Goal: Information Seeking & Learning: Learn about a topic

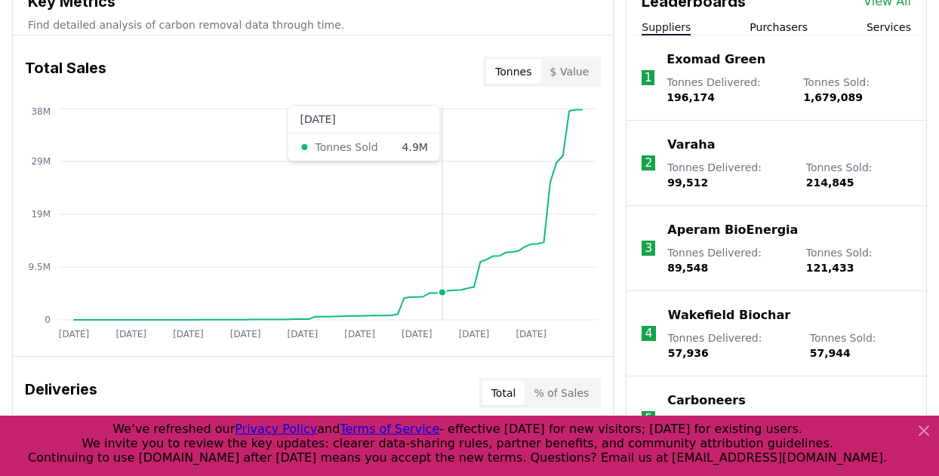
scroll to position [576, 0]
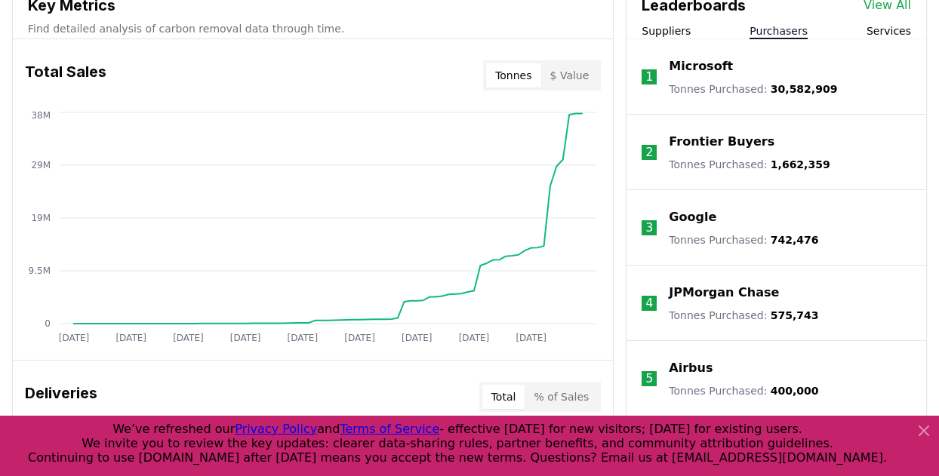
click at [793, 34] on button "Purchasers" at bounding box center [778, 30] width 58 height 15
click at [882, 4] on link "View All" at bounding box center [887, 5] width 48 height 18
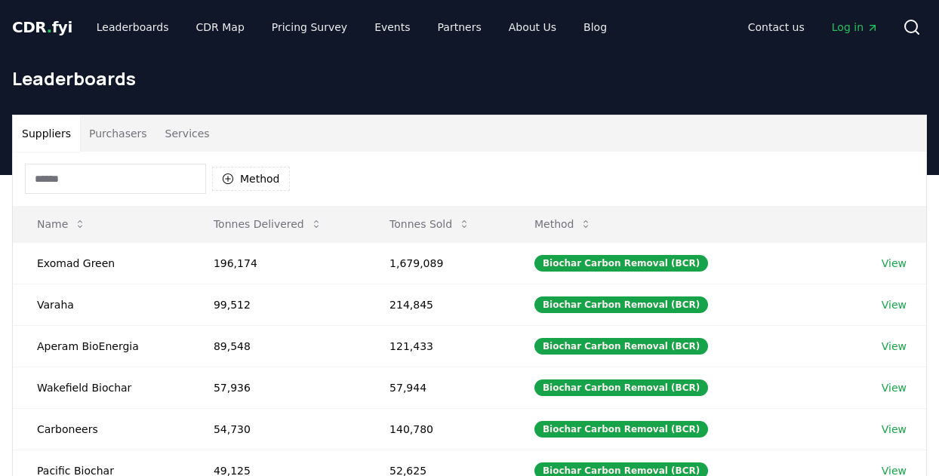
scroll to position [2, 0]
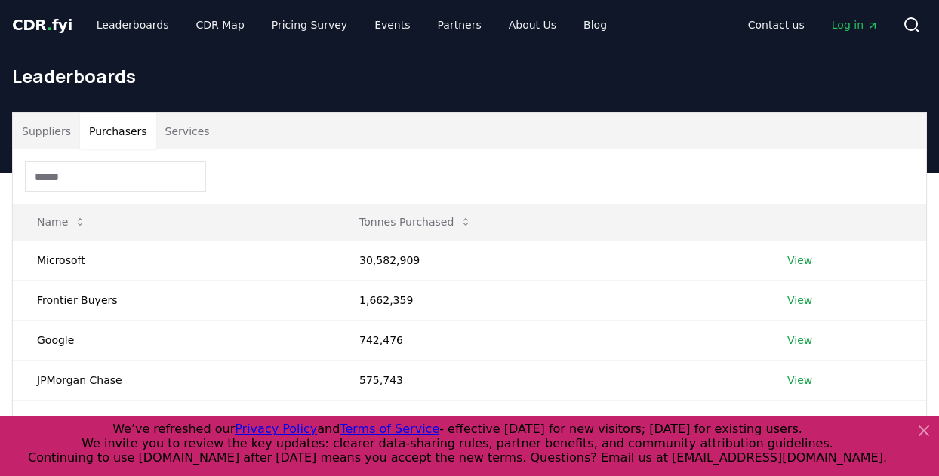
click at [121, 123] on button "Purchasers" at bounding box center [118, 131] width 76 height 36
click at [115, 182] on input at bounding box center [115, 176] width 181 height 30
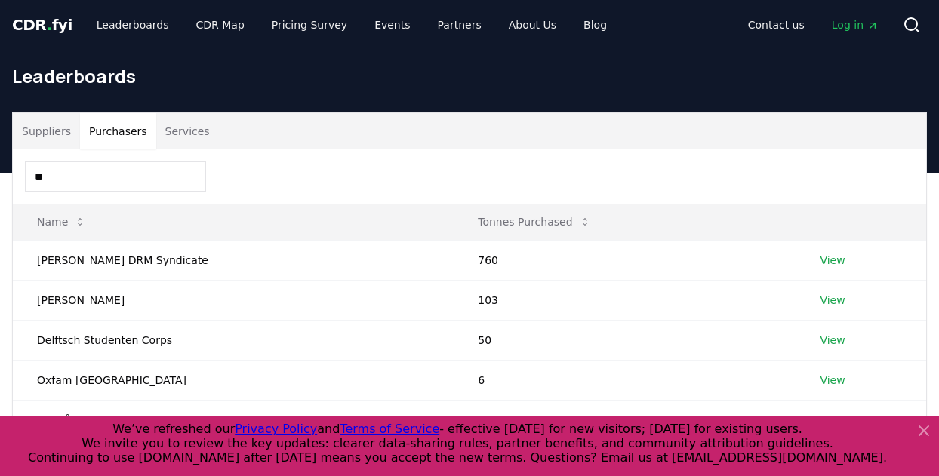
type input "*"
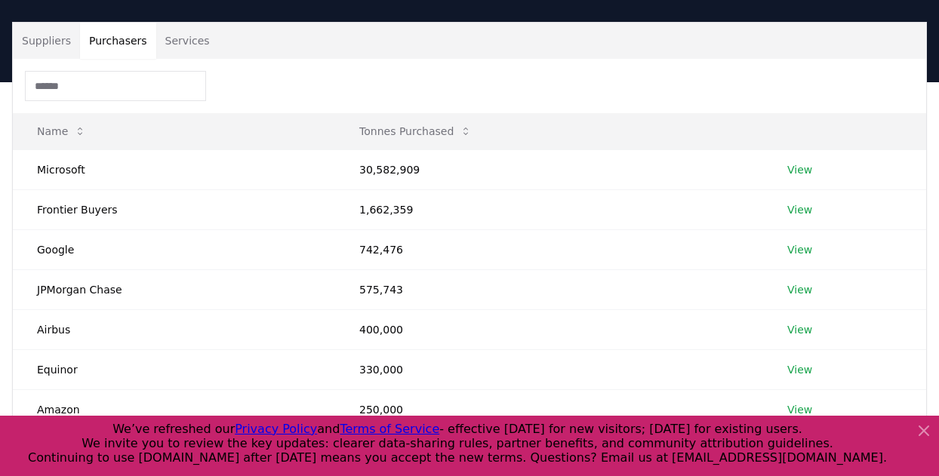
scroll to position [131, 0]
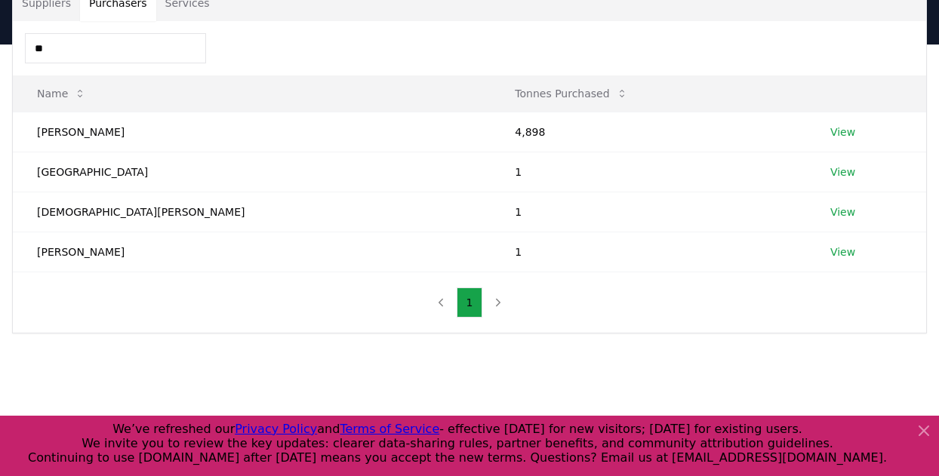
type input "*"
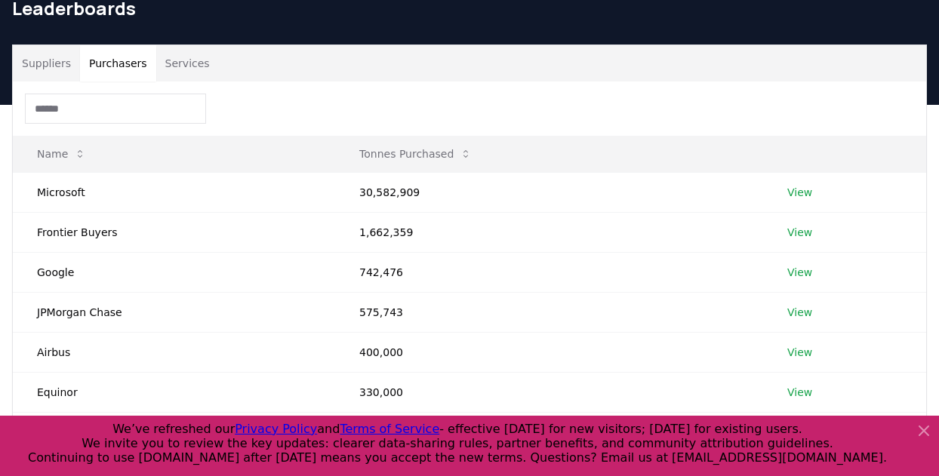
scroll to position [69, 0]
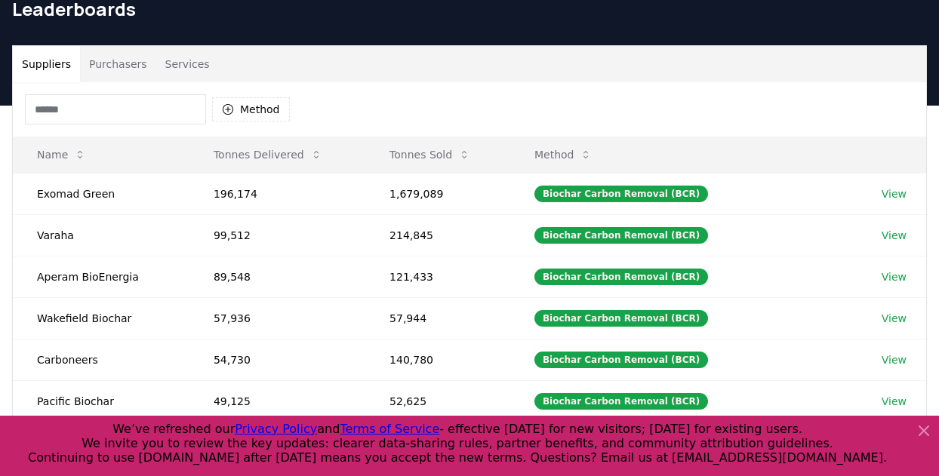
click at [47, 72] on button "Suppliers" at bounding box center [46, 64] width 67 height 36
click at [180, 109] on input at bounding box center [115, 109] width 181 height 30
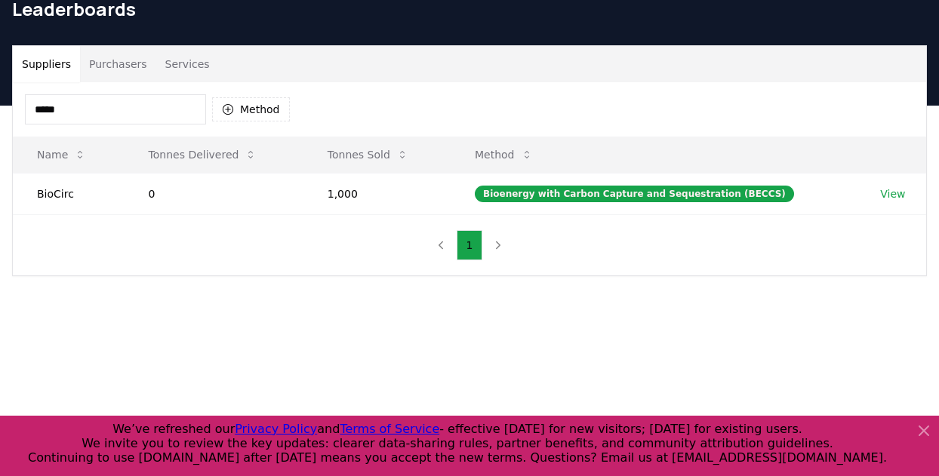
click at [86, 97] on input "*****" at bounding box center [115, 109] width 181 height 30
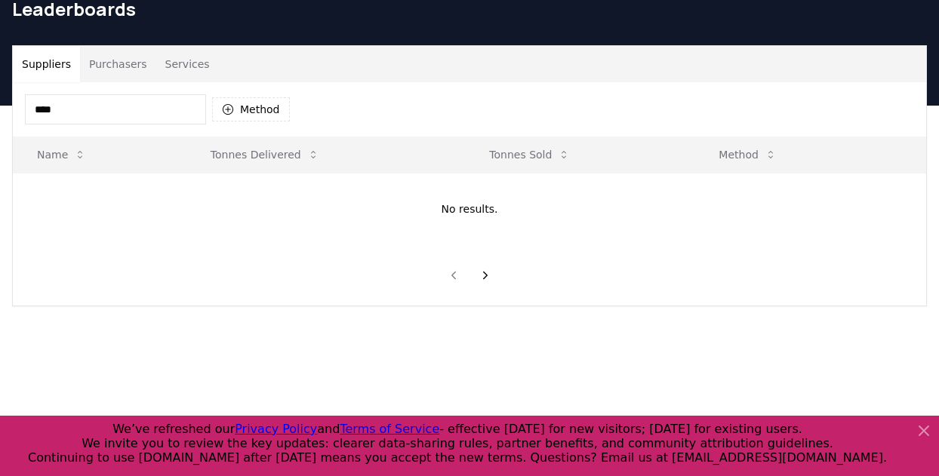
type input "****"
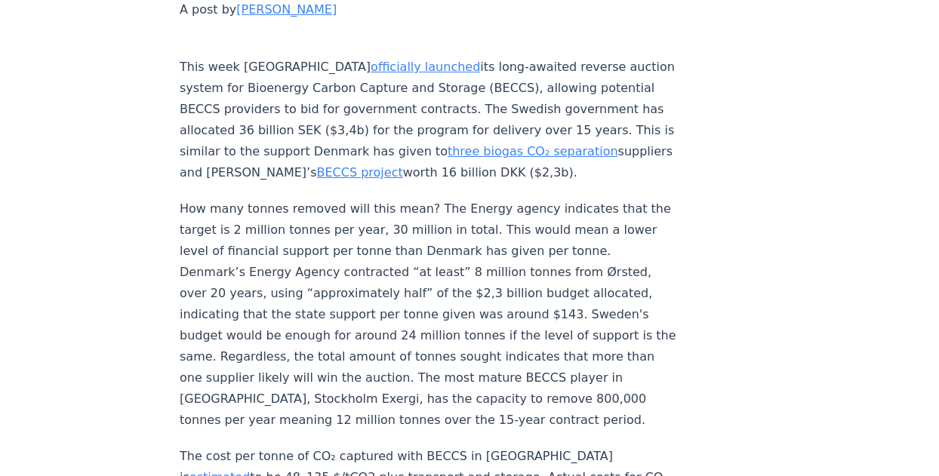
scroll to position [554, 0]
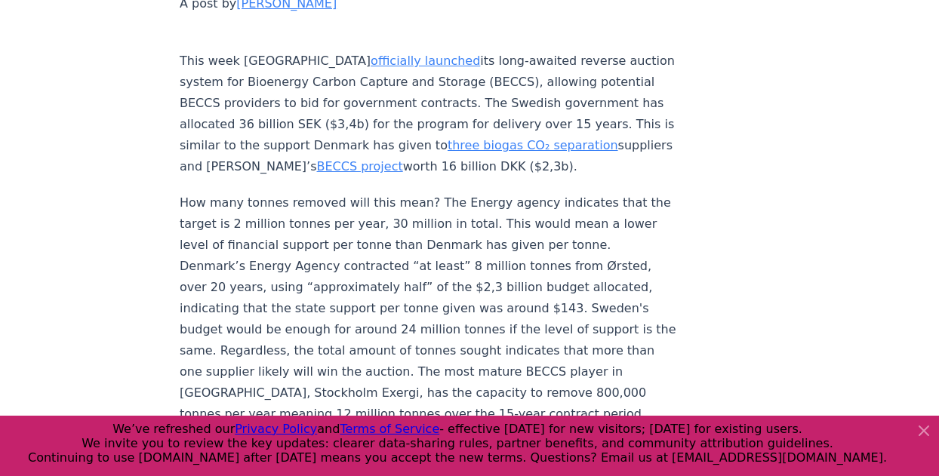
drag, startPoint x: 238, startPoint y: 20, endPoint x: 465, endPoint y: 49, distance: 229.0
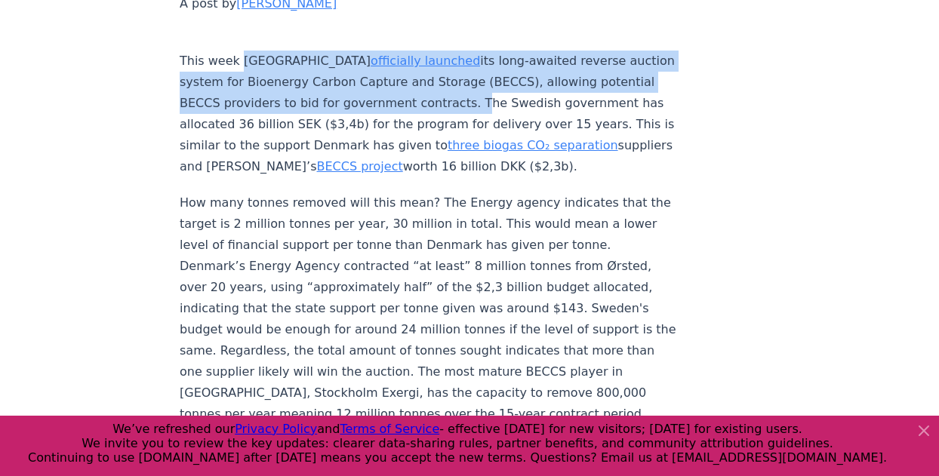
drag, startPoint x: 238, startPoint y: 18, endPoint x: 416, endPoint y: 65, distance: 184.1
click at [416, 65] on p "This week Sweden officially launched its long-awaited reverse auction system fo…" at bounding box center [429, 103] width 499 height 148
copy p "Sweden officially launched its long-awaited reverse auction system for Bioenerg…"
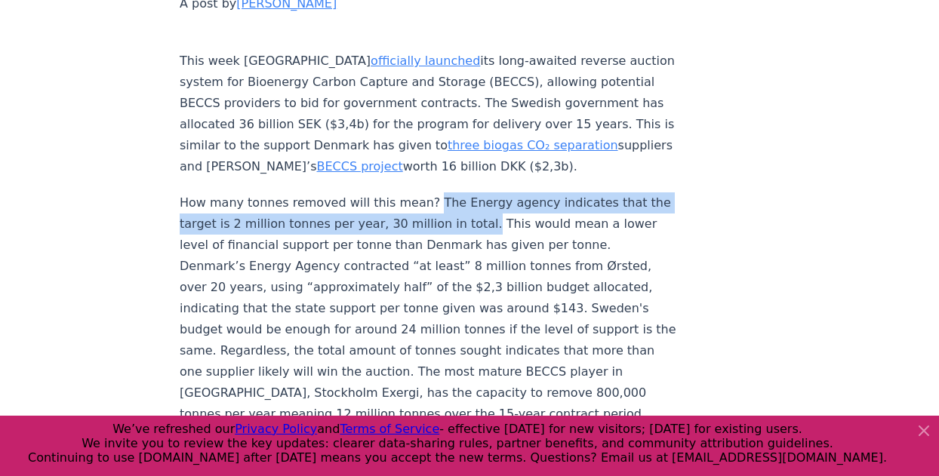
drag, startPoint x: 420, startPoint y: 161, endPoint x: 490, endPoint y: 186, distance: 73.5
click at [490, 192] on p "How many tonnes removed will this mean? The Energy agency indicates that the ta…" at bounding box center [429, 308] width 499 height 232
copy p "The Energy agency indicates that the target is 2 million tonnes per year, 30 mi…"
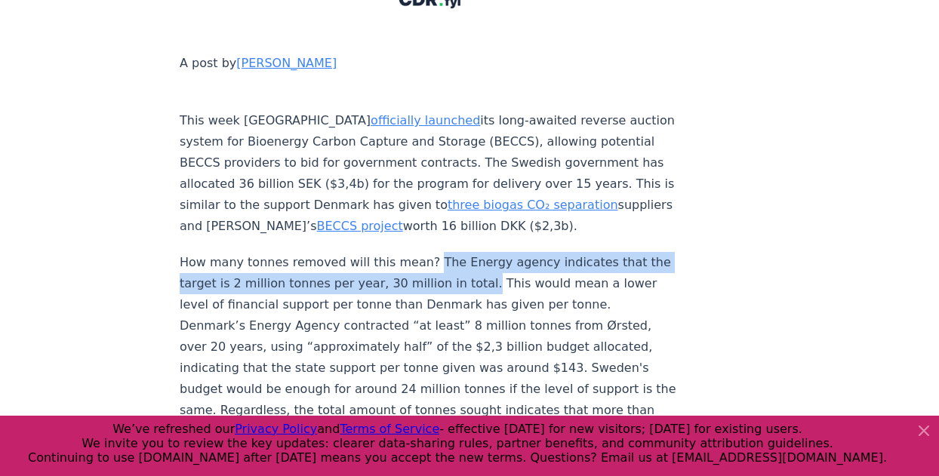
scroll to position [493, 0]
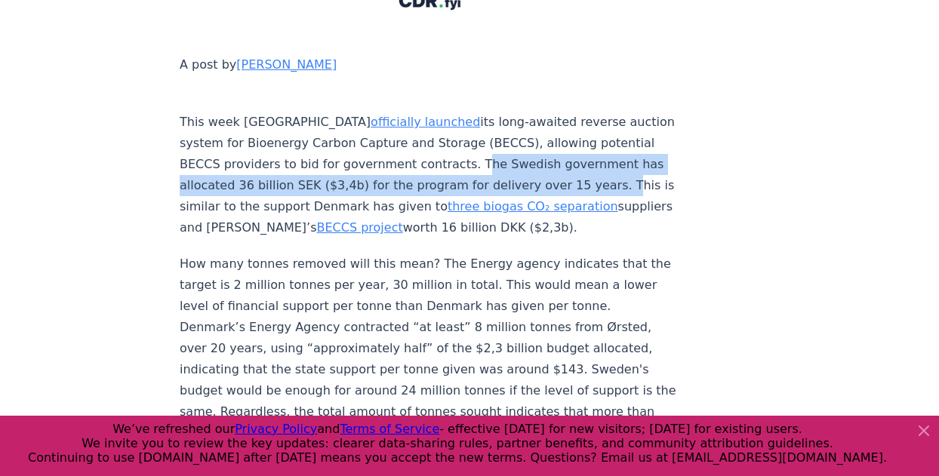
drag, startPoint x: 416, startPoint y: 115, endPoint x: 585, endPoint y: 143, distance: 170.5
click at [585, 143] on p "This week Sweden officially launched its long-awaited reverse auction system fo…" at bounding box center [429, 165] width 499 height 148
copy p "The Swedish government has allocated 36 billion SEK ($3,4b) for the program for…"
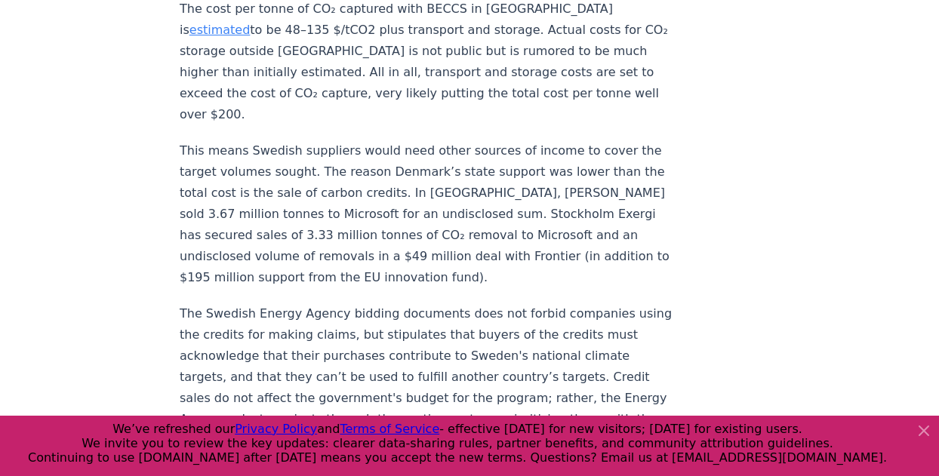
scroll to position [997, 0]
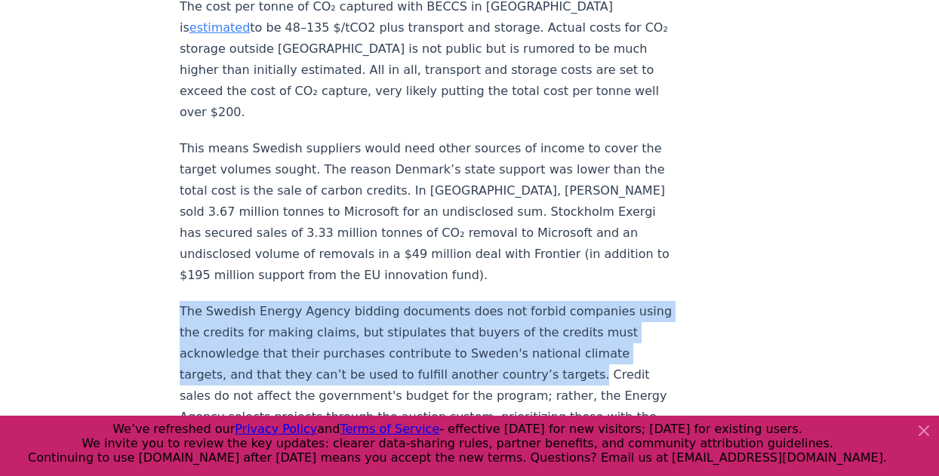
drag, startPoint x: 178, startPoint y: 246, endPoint x: 561, endPoint y: 313, distance: 389.1
click at [561, 313] on div "August 23, 2024 Details on Sweden's BECCS Support - What will be the effect on …" at bounding box center [469, 284] width 939 height 2455
copy p "The Swedish Energy Agency bidding documents does not forbid companies using the…"
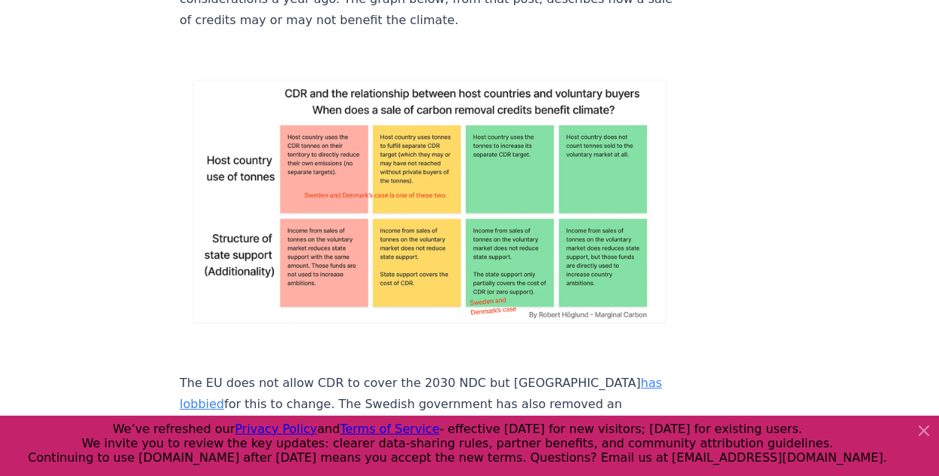
scroll to position [1621, 0]
click at [540, 220] on img at bounding box center [429, 200] width 499 height 269
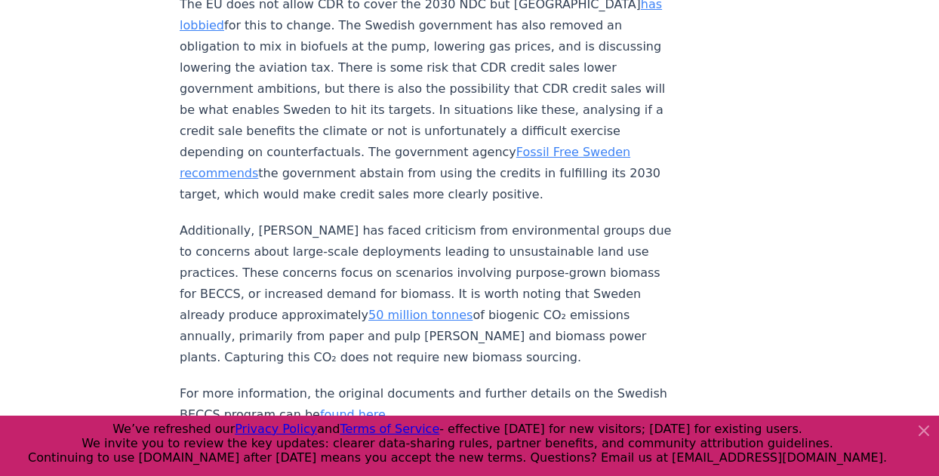
scroll to position [2000, 0]
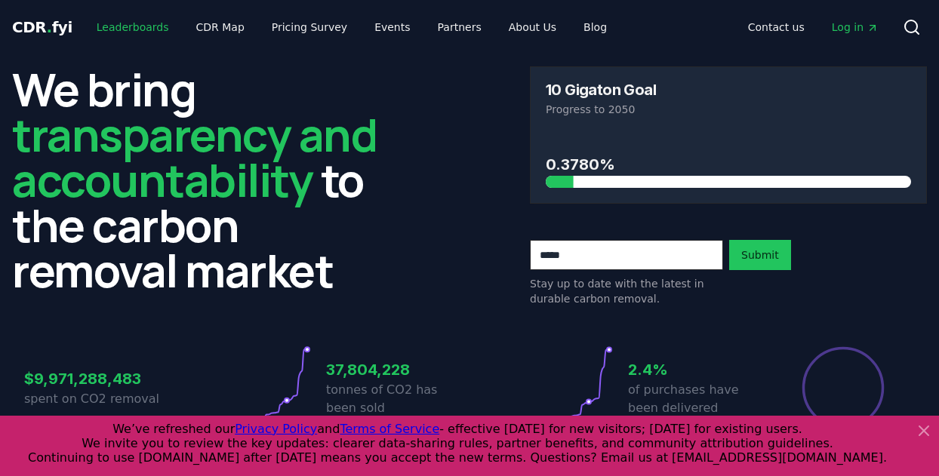
click at [146, 23] on link "Leaderboards" at bounding box center [133, 27] width 97 height 27
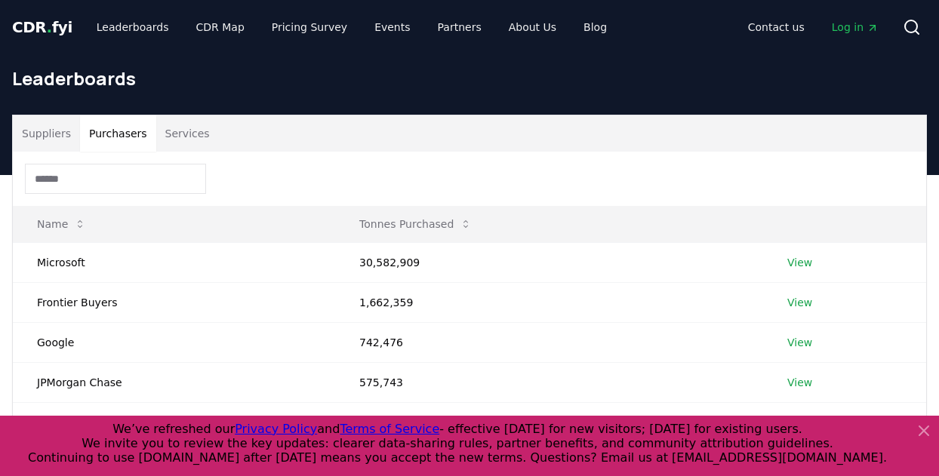
click at [141, 137] on button "Purchasers" at bounding box center [118, 133] width 76 height 36
click at [155, 186] on input at bounding box center [115, 179] width 181 height 30
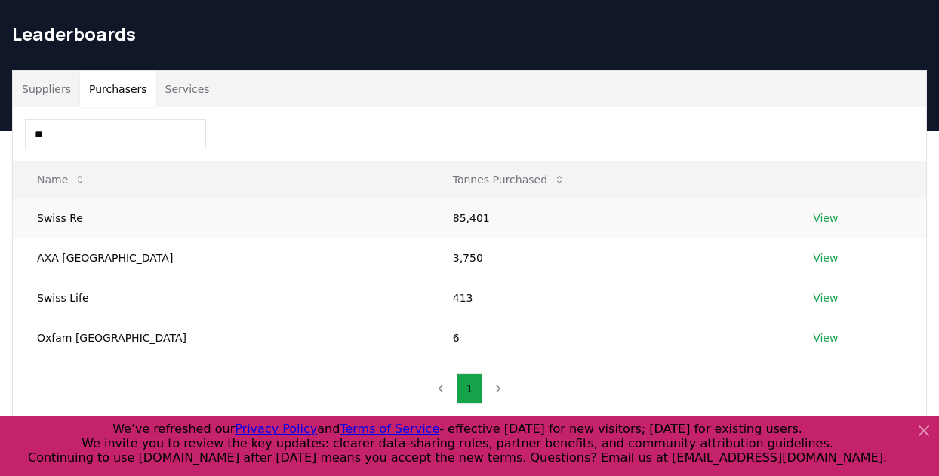
scroll to position [47, 0]
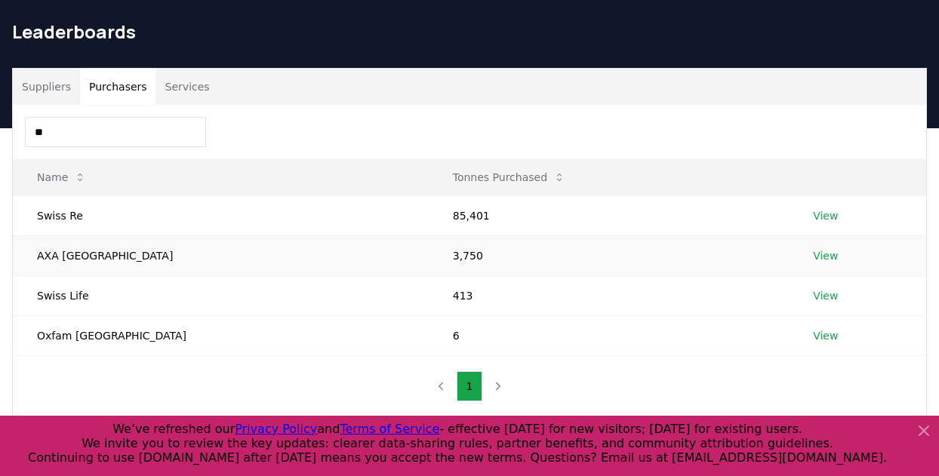
type input "**"
click at [813, 257] on link "View" at bounding box center [825, 255] width 25 height 15
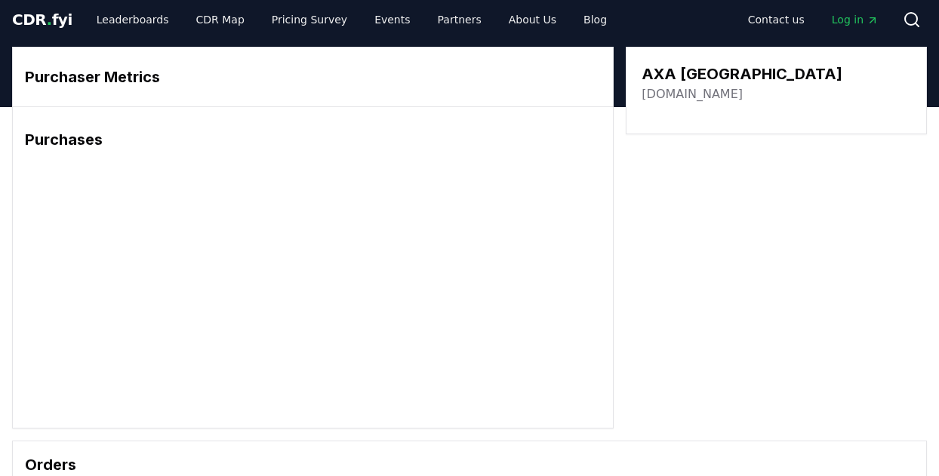
scroll to position [4, 0]
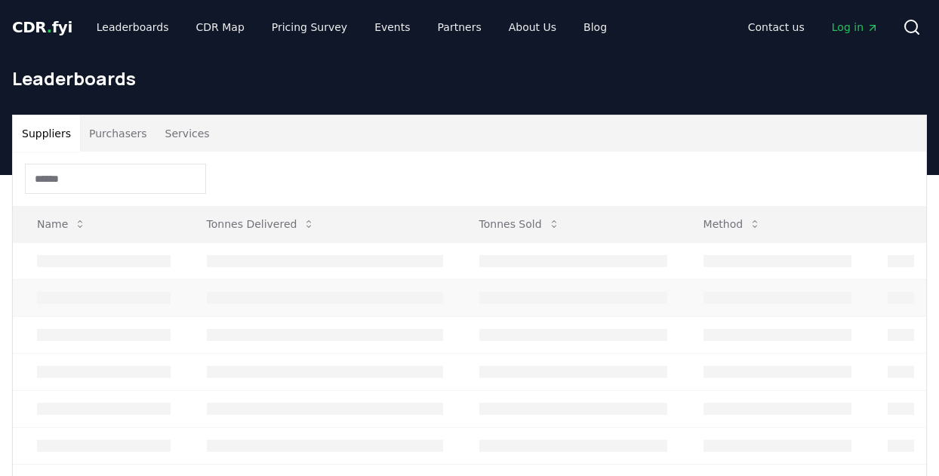
scroll to position [47, 0]
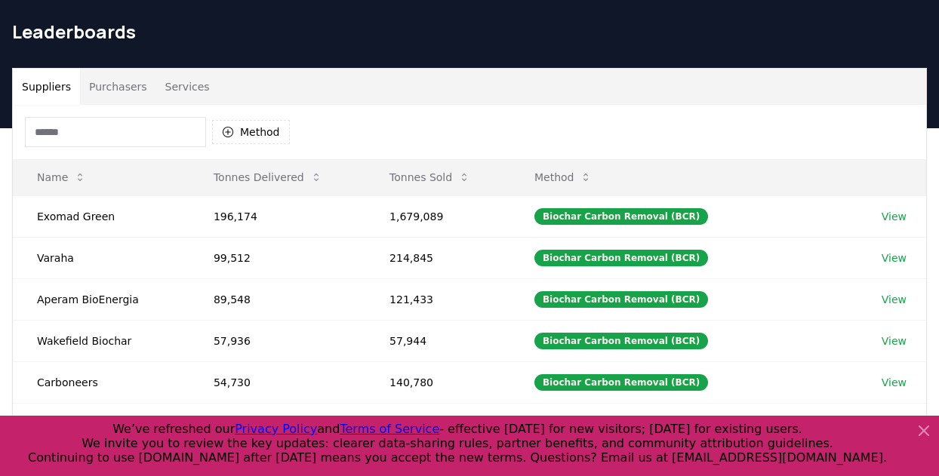
click at [163, 118] on input at bounding box center [115, 132] width 181 height 30
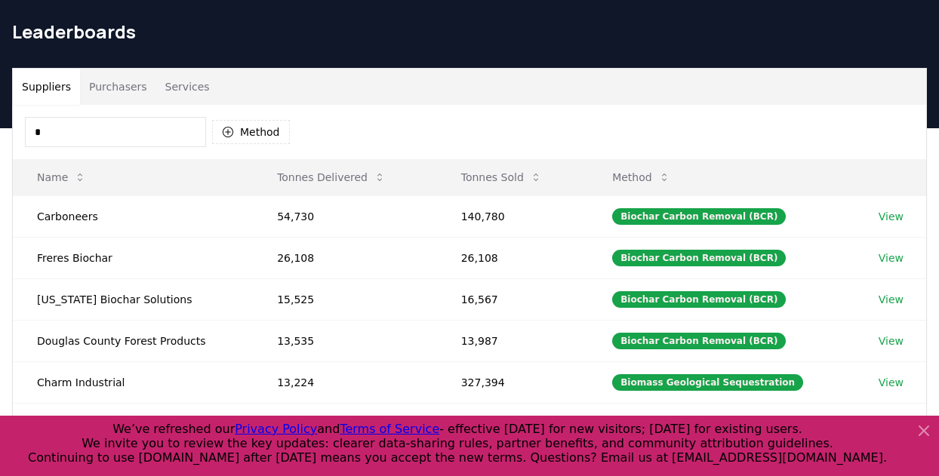
type input "**"
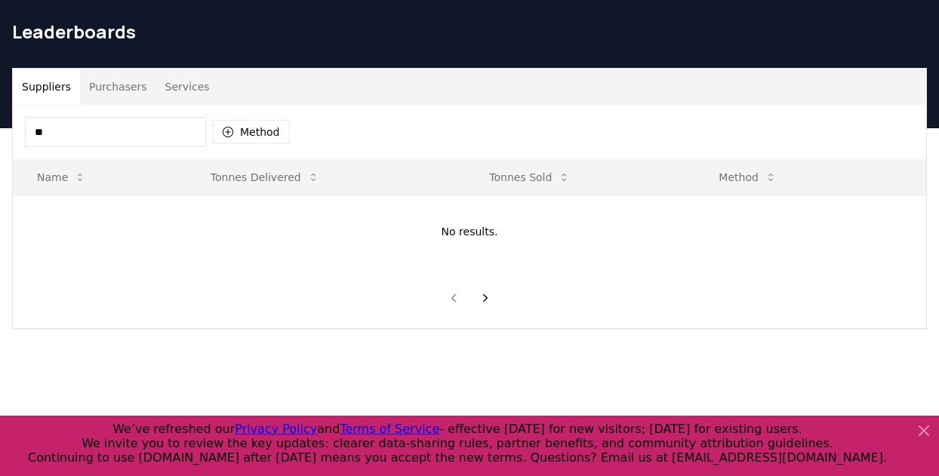
click at [127, 88] on button "Purchasers" at bounding box center [118, 87] width 76 height 36
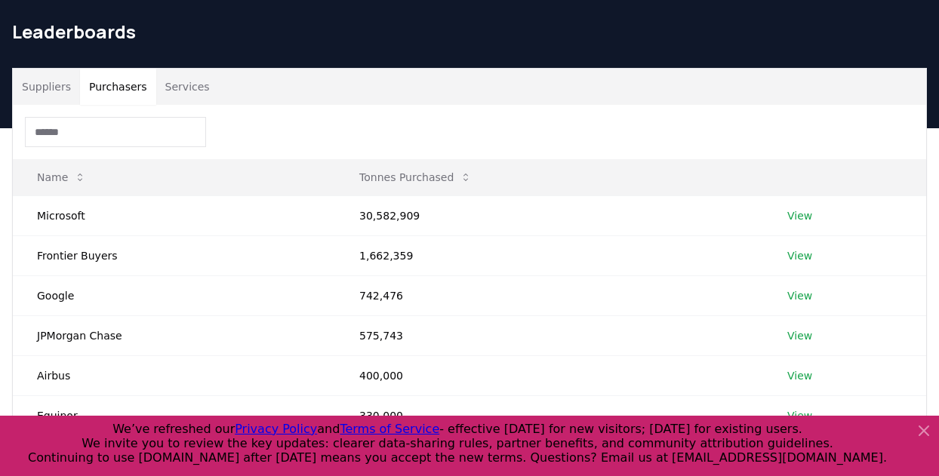
click at [131, 140] on input at bounding box center [115, 132] width 181 height 30
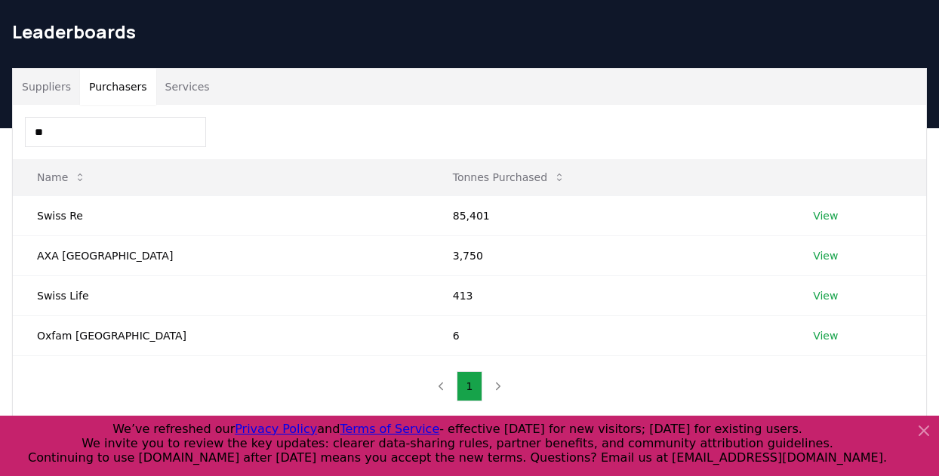
type input "**"
